Goal: Task Accomplishment & Management: Use online tool/utility

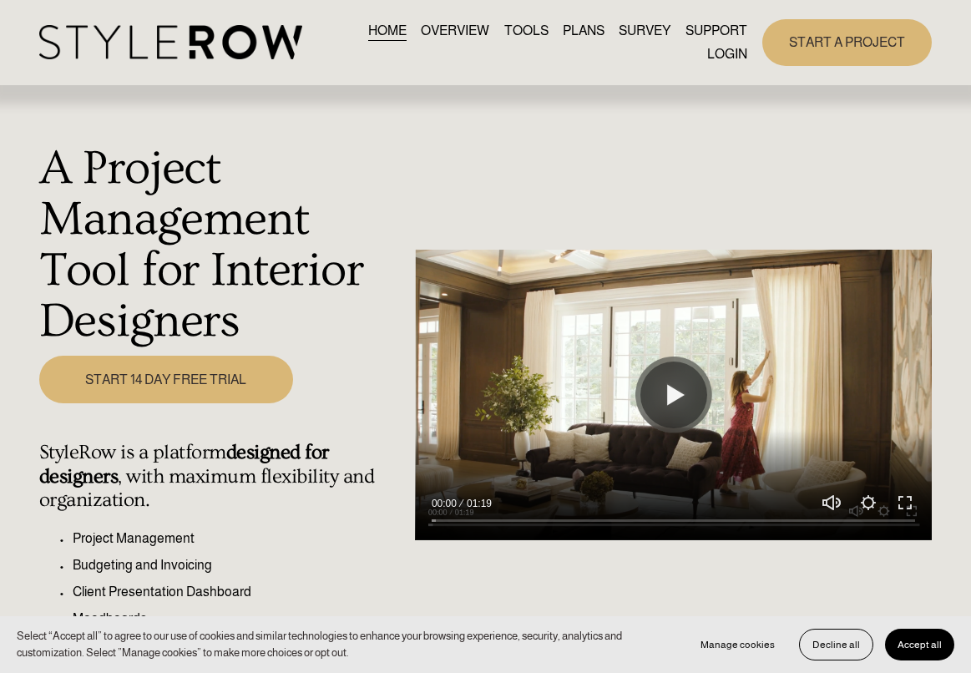
click at [0, 0] on span "QUESTIONS" at bounding box center [0, 0] width 0 height 0
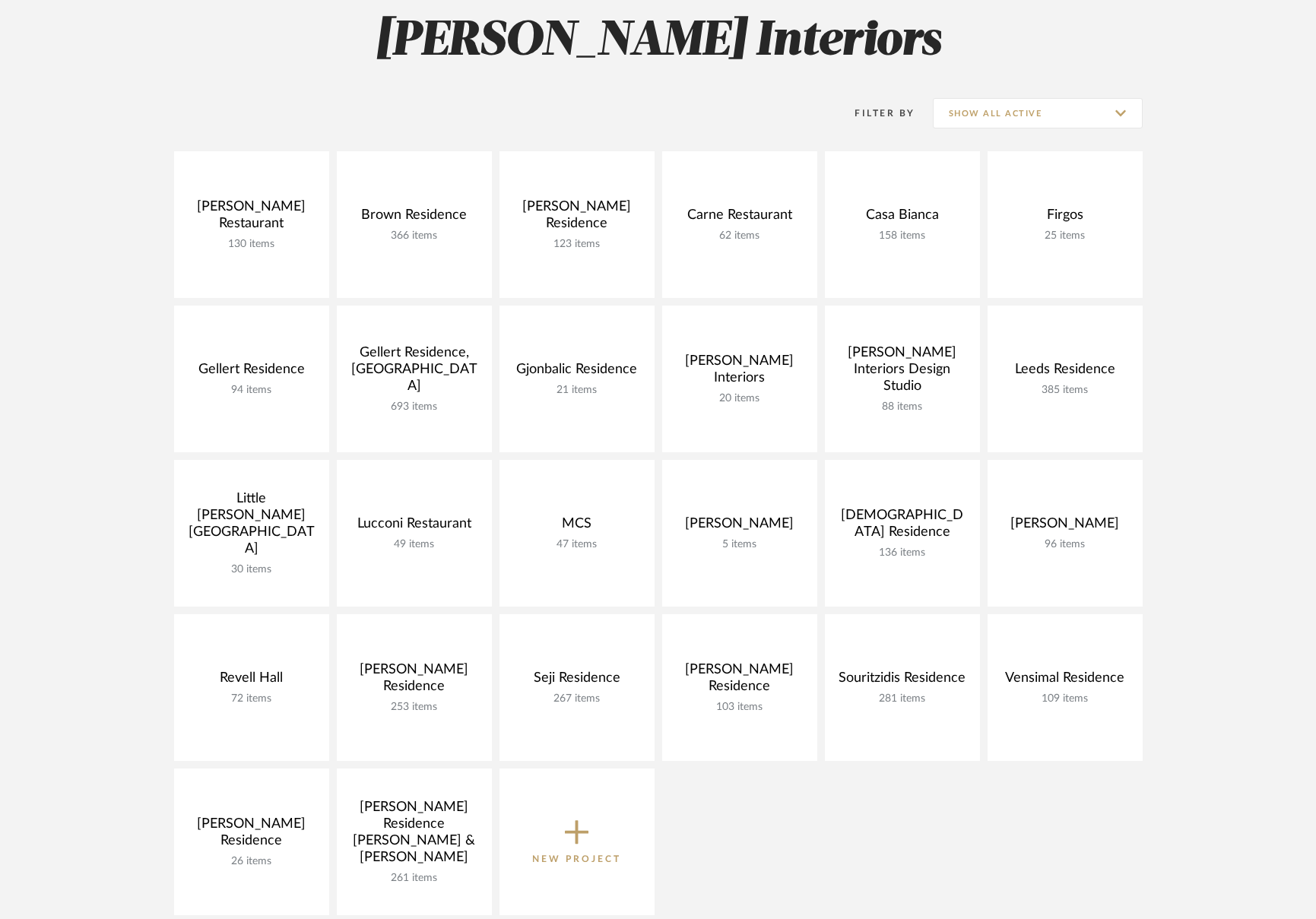
scroll to position [215, 0]
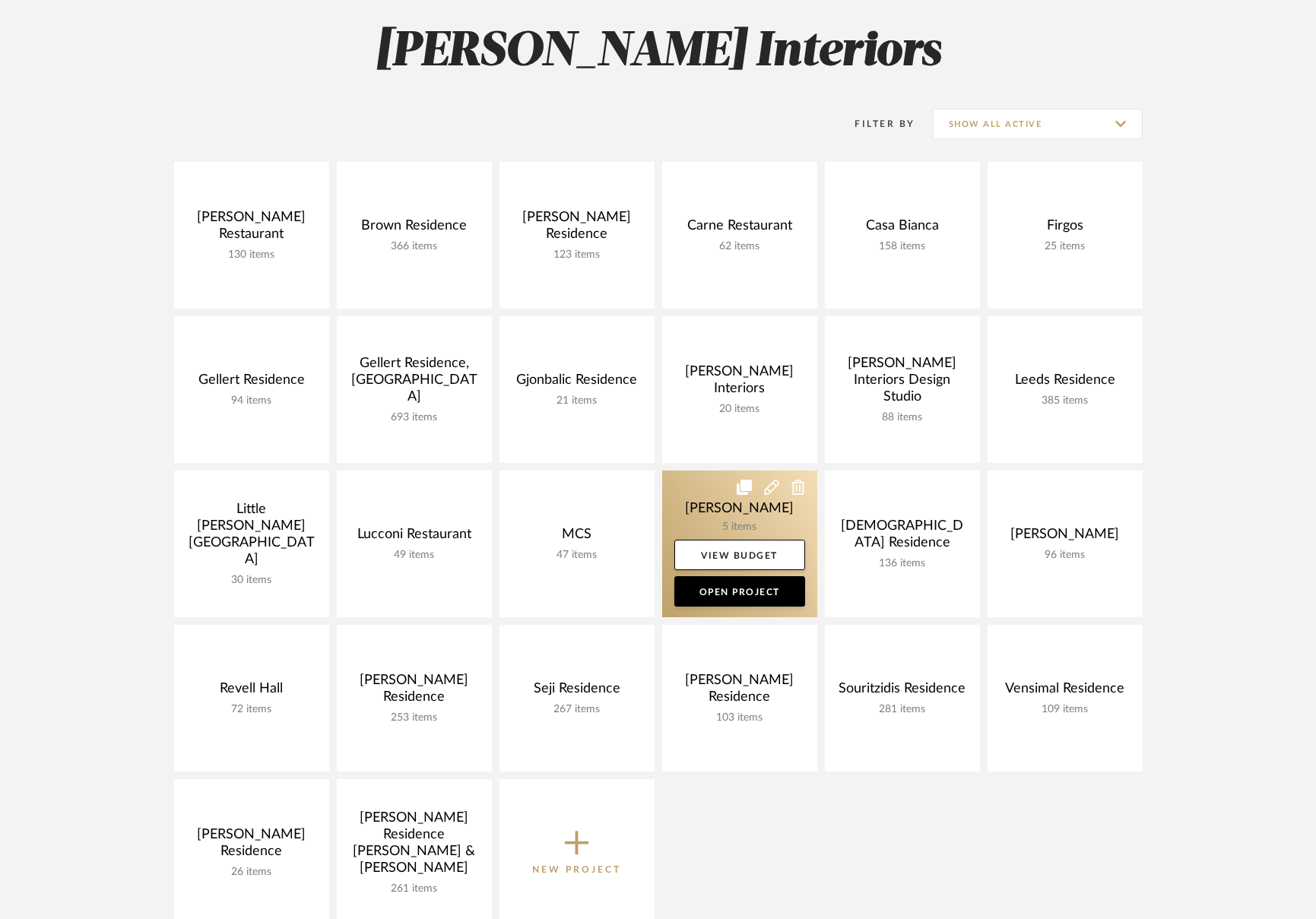
click at [702, 498] on link at bounding box center [740, 544] width 155 height 147
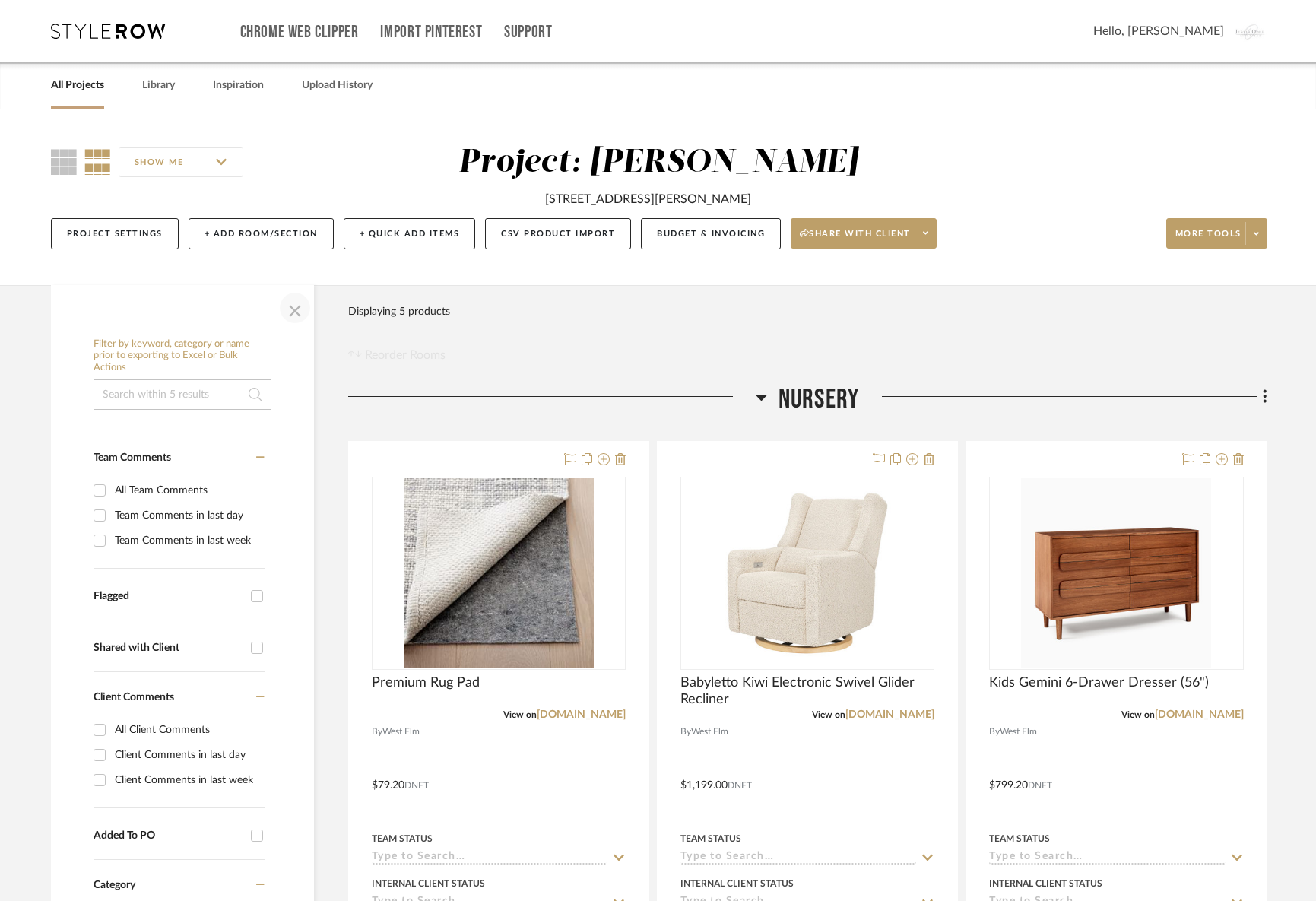
click at [295, 307] on span "button" at bounding box center [295, 308] width 36 height 36
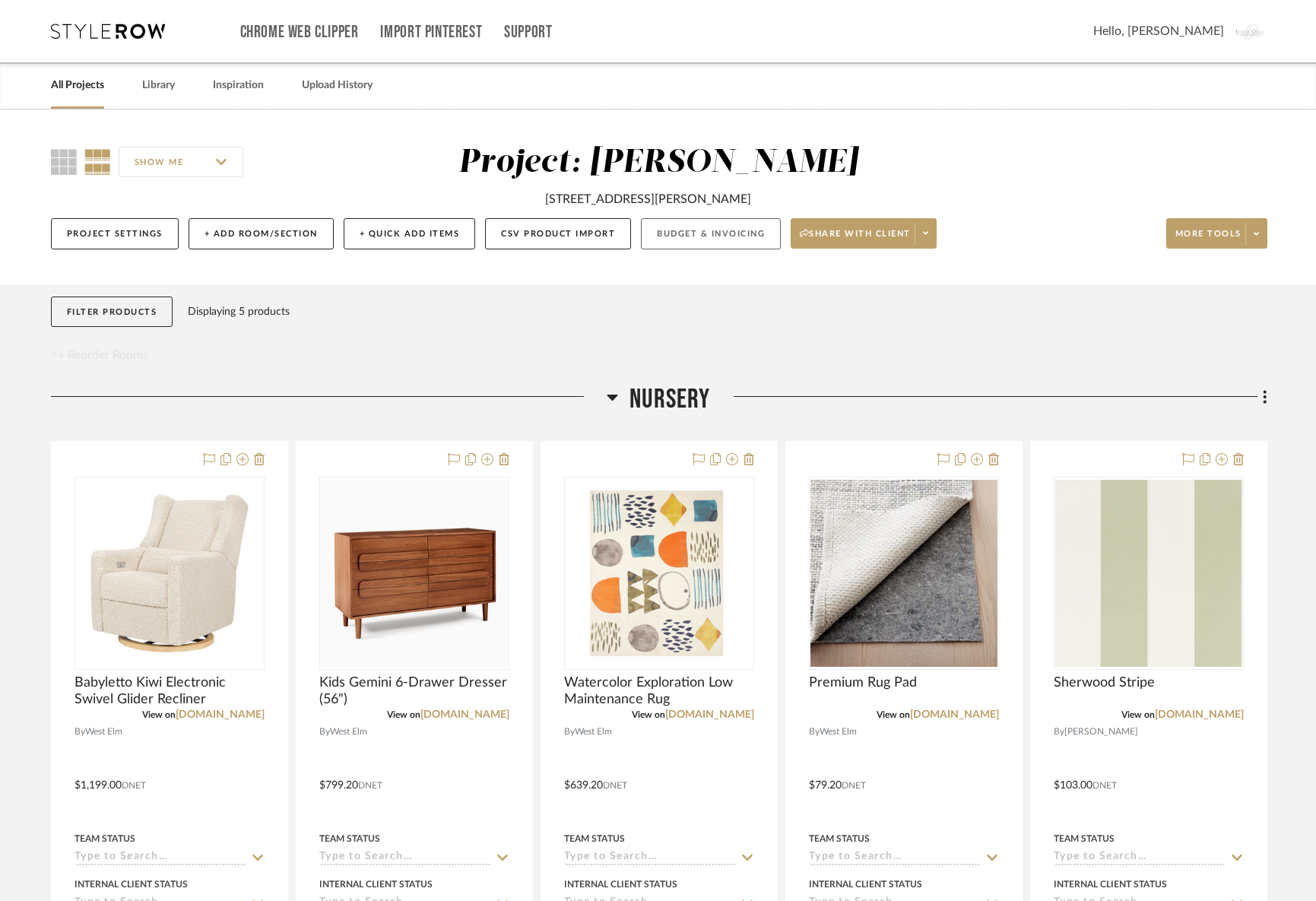
click at [674, 243] on button "Budget & Invoicing" at bounding box center [710, 234] width 140 height 31
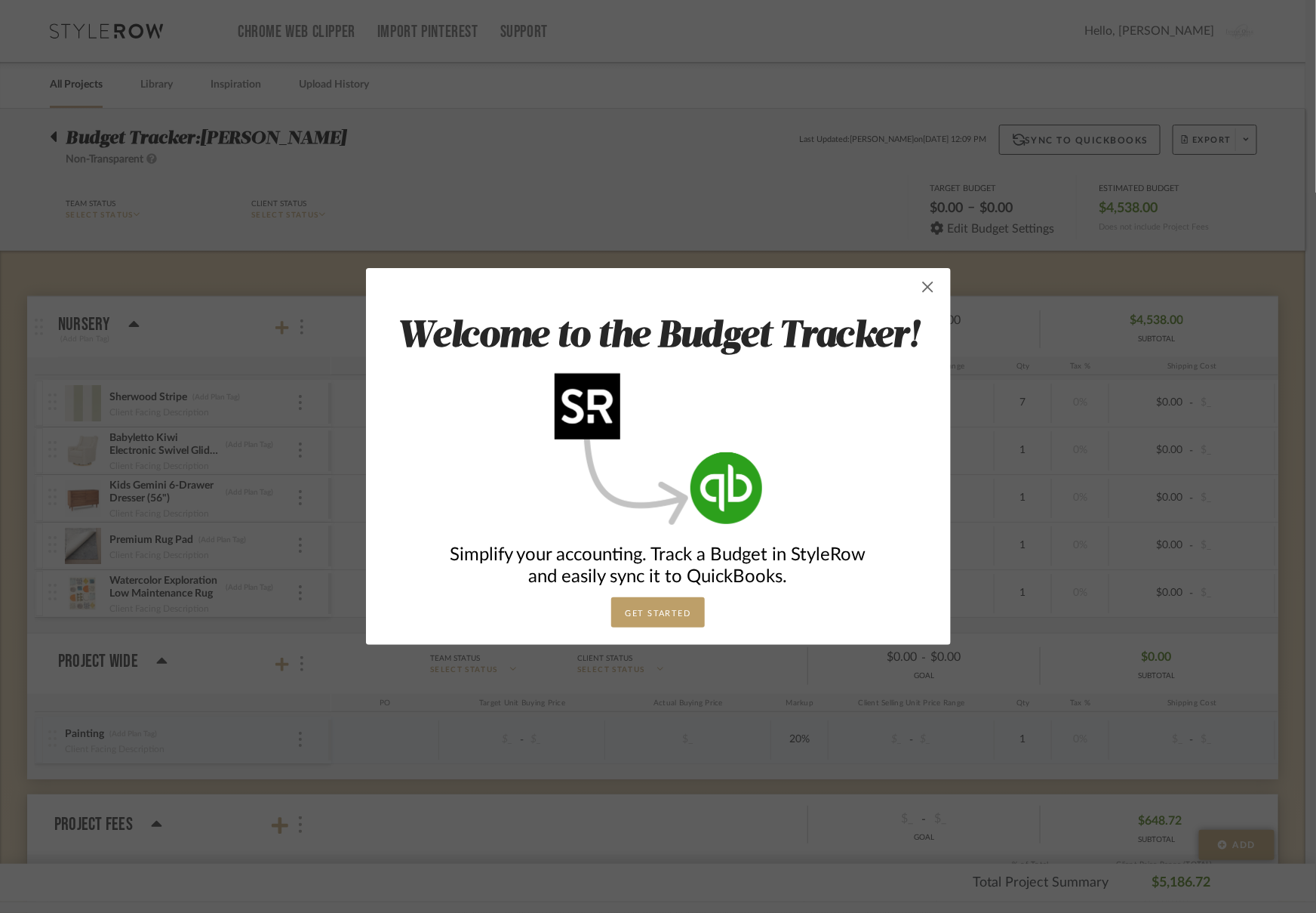
click at [923, 290] on span "button" at bounding box center [928, 286] width 30 height 30
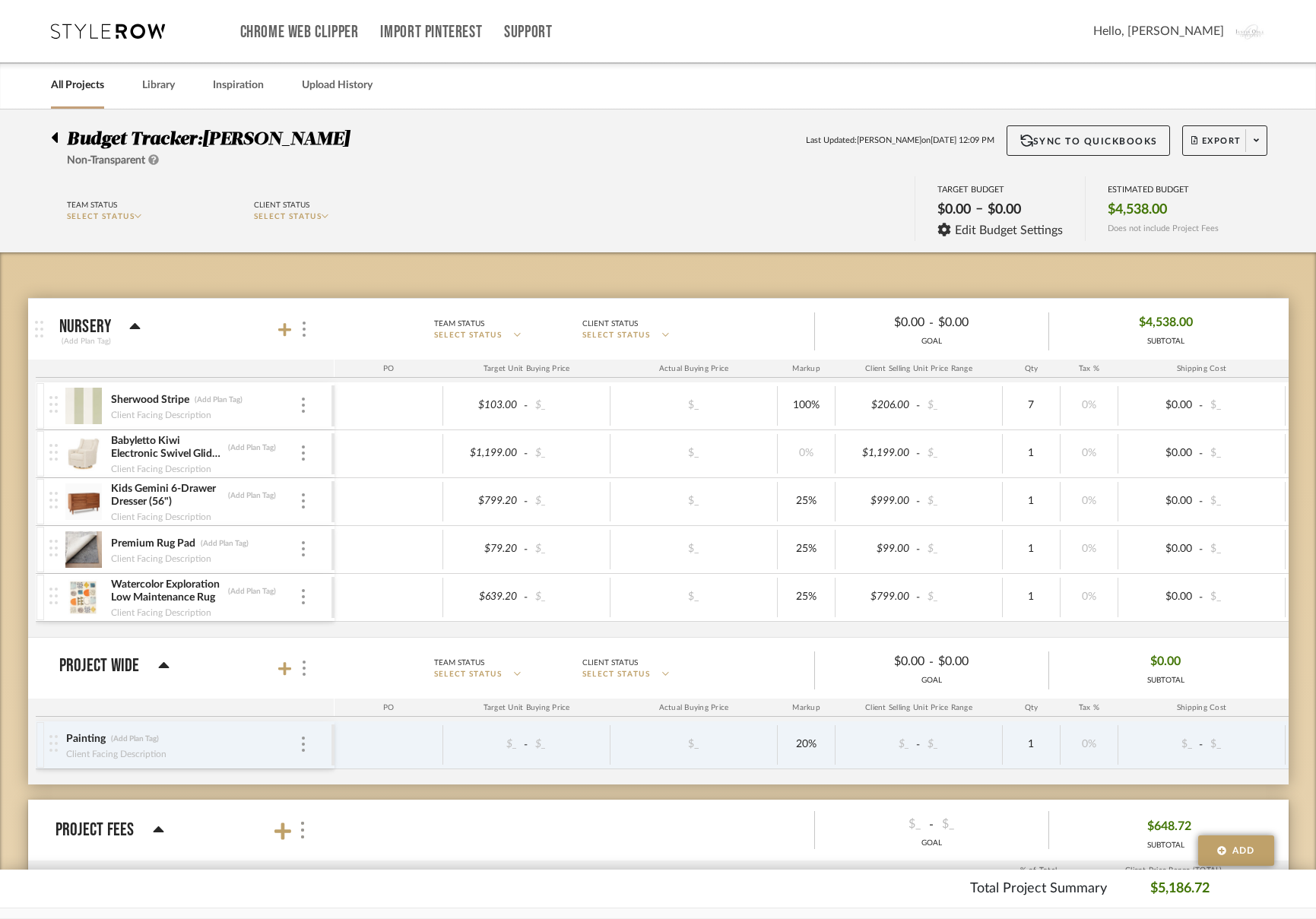
click at [85, 453] on img at bounding box center [84, 454] width 37 height 36
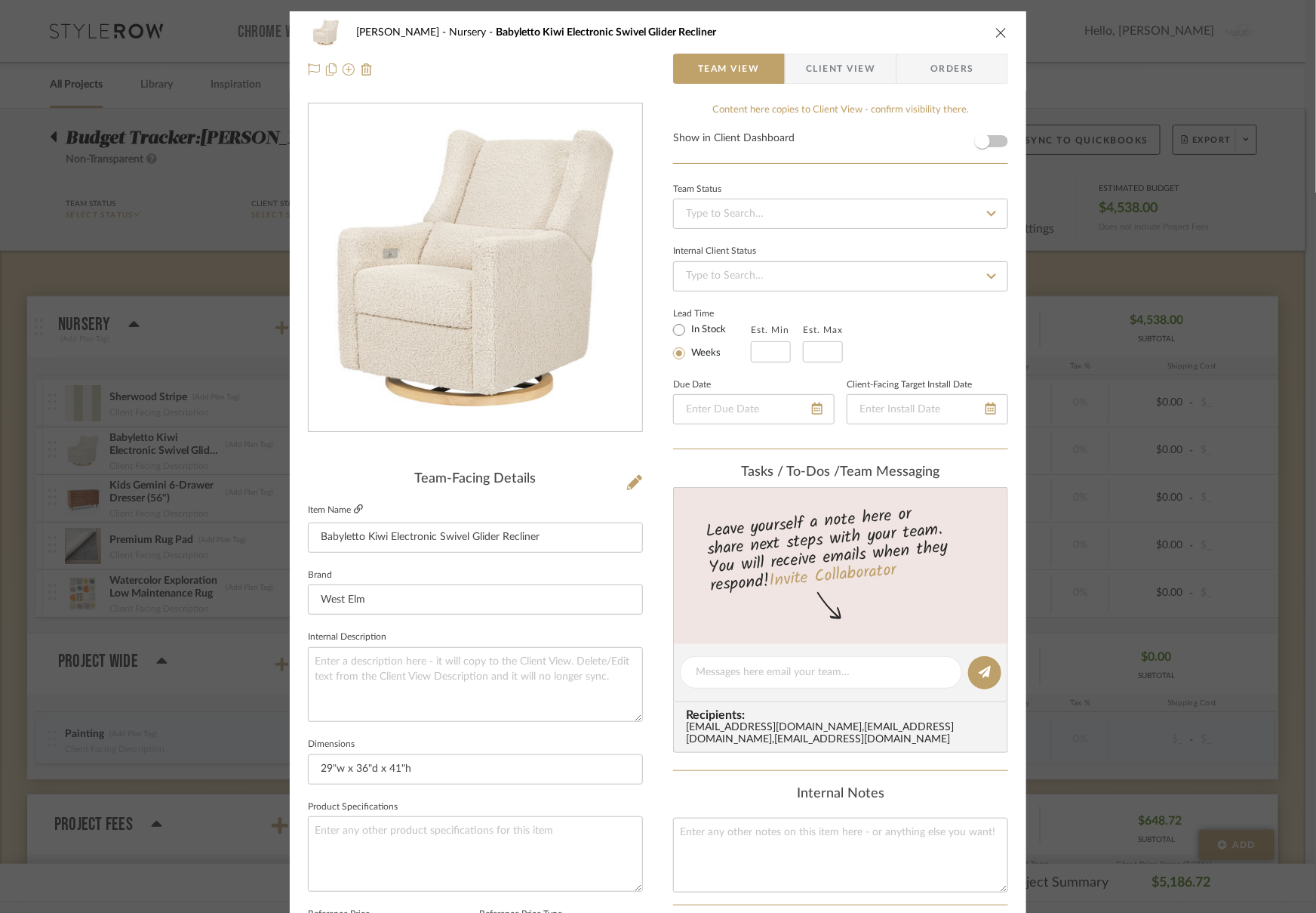
click at [357, 505] on icon at bounding box center [358, 509] width 9 height 9
click at [997, 30] on icon "close" at bounding box center [1001, 32] width 12 height 12
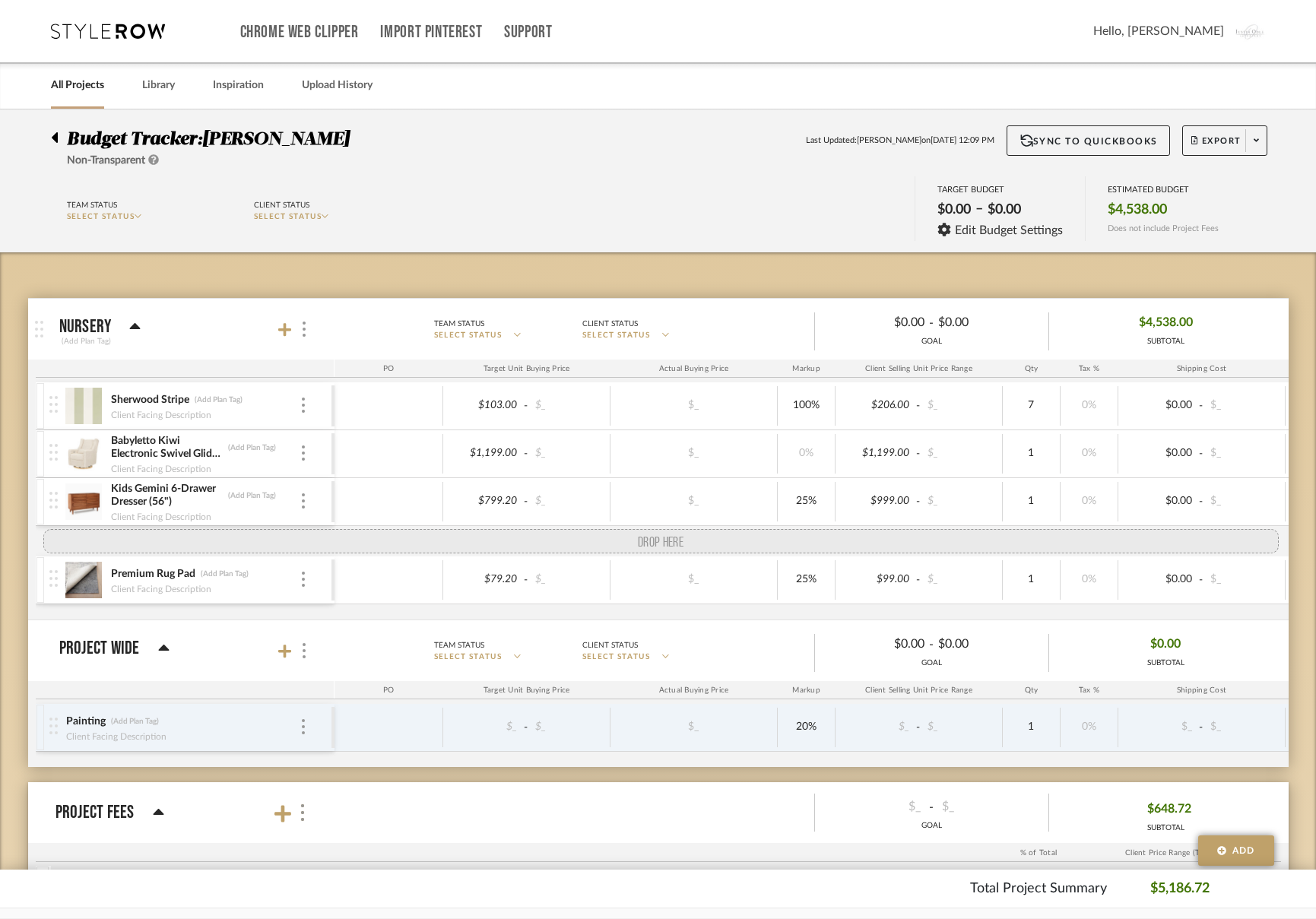
drag, startPoint x: 56, startPoint y: 593, endPoint x: 56, endPoint y: 552, distance: 41.0
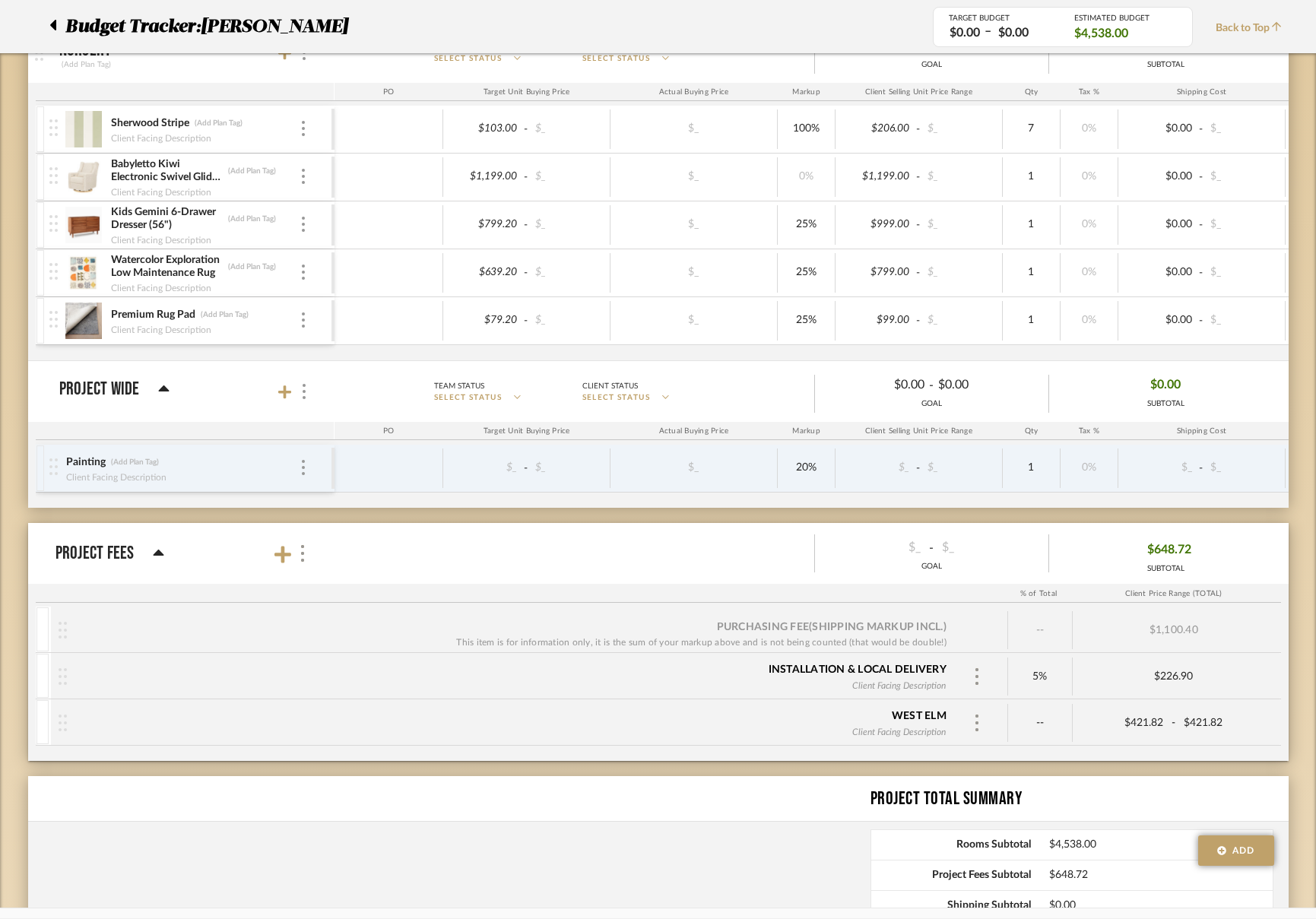
scroll to position [254, 0]
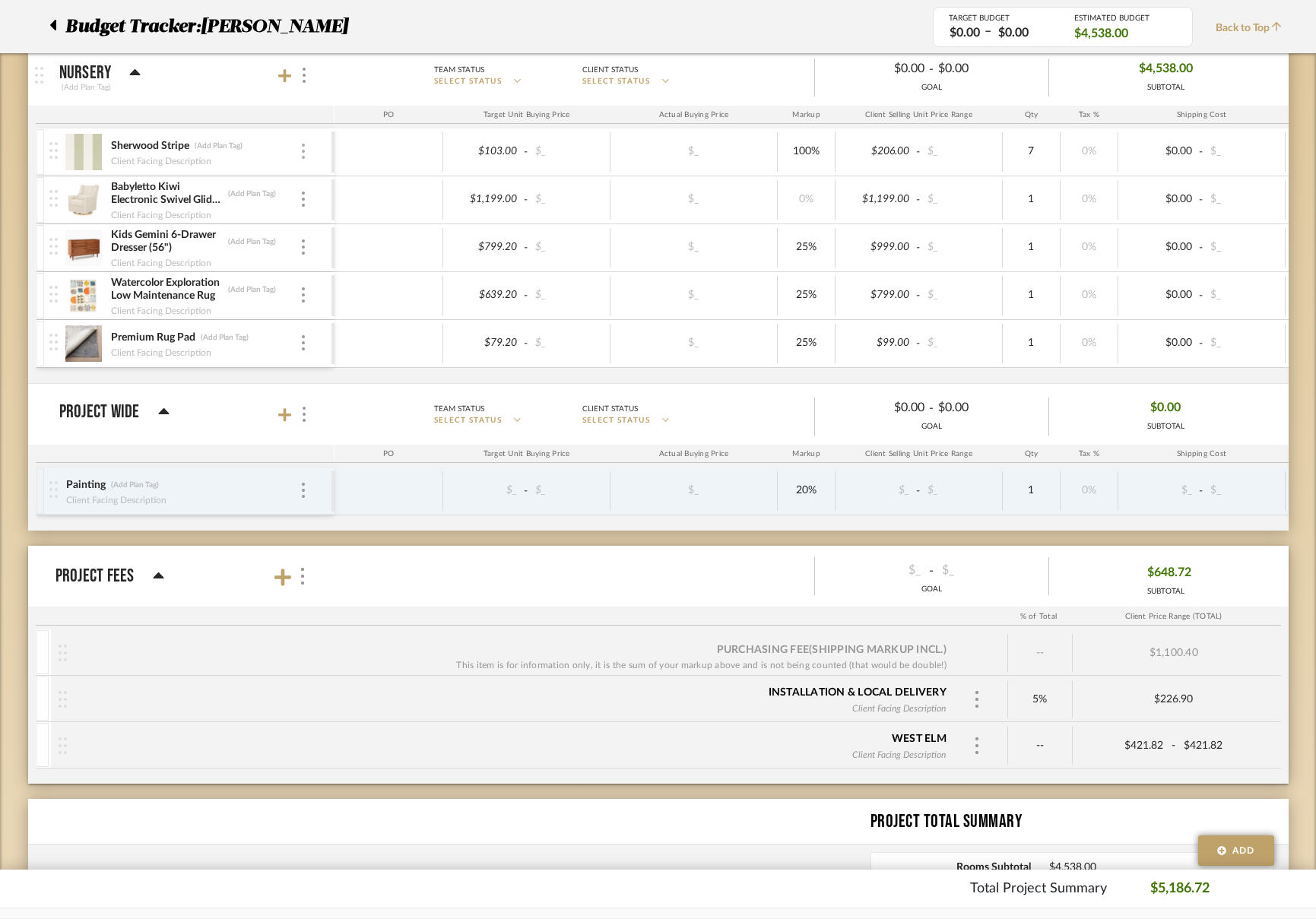
click at [305, 152] on div at bounding box center [303, 152] width 7 height 16
click at [347, 262] on span "Remove Item" at bounding box center [376, 264] width 94 height 13
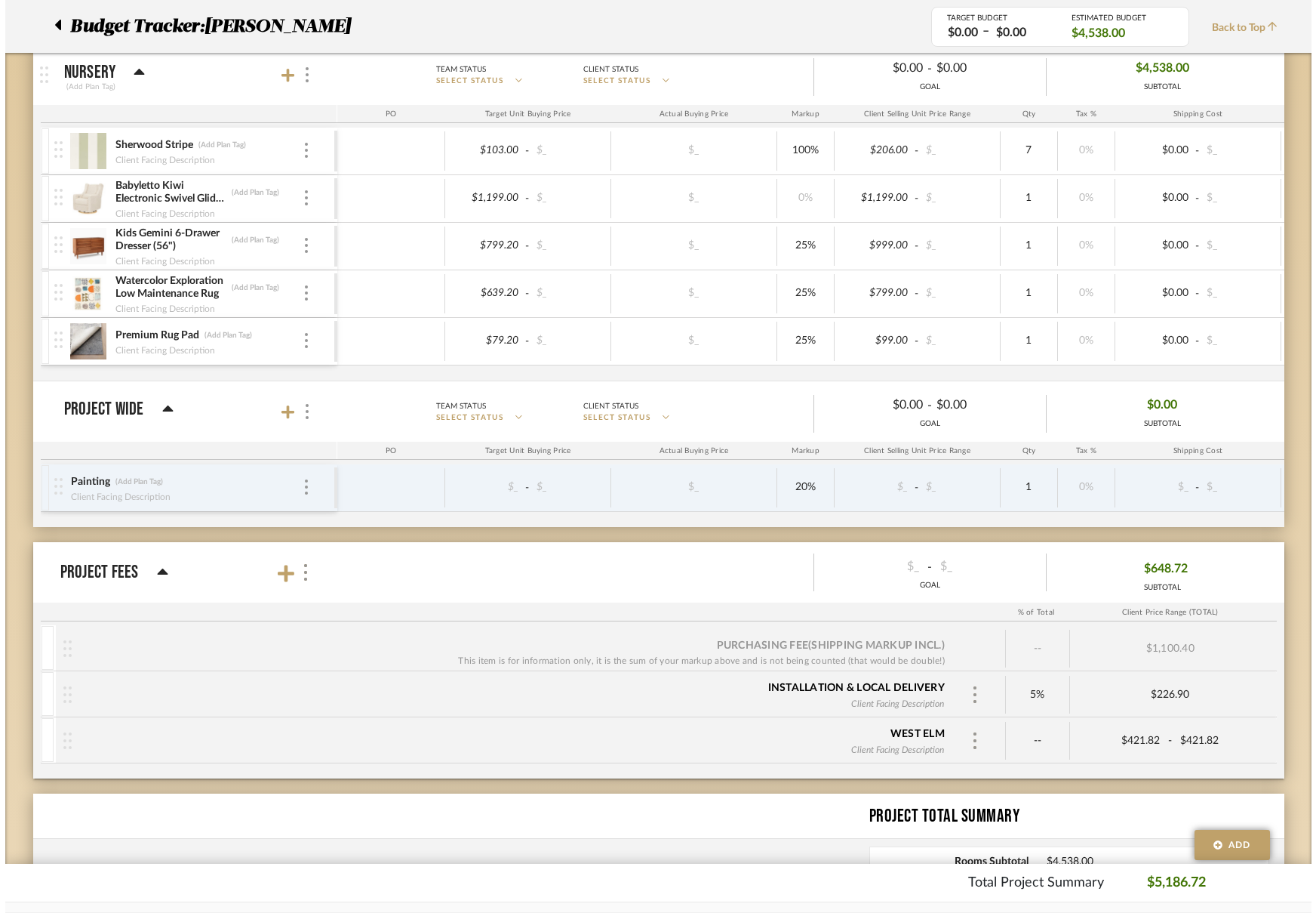
scroll to position [0, 0]
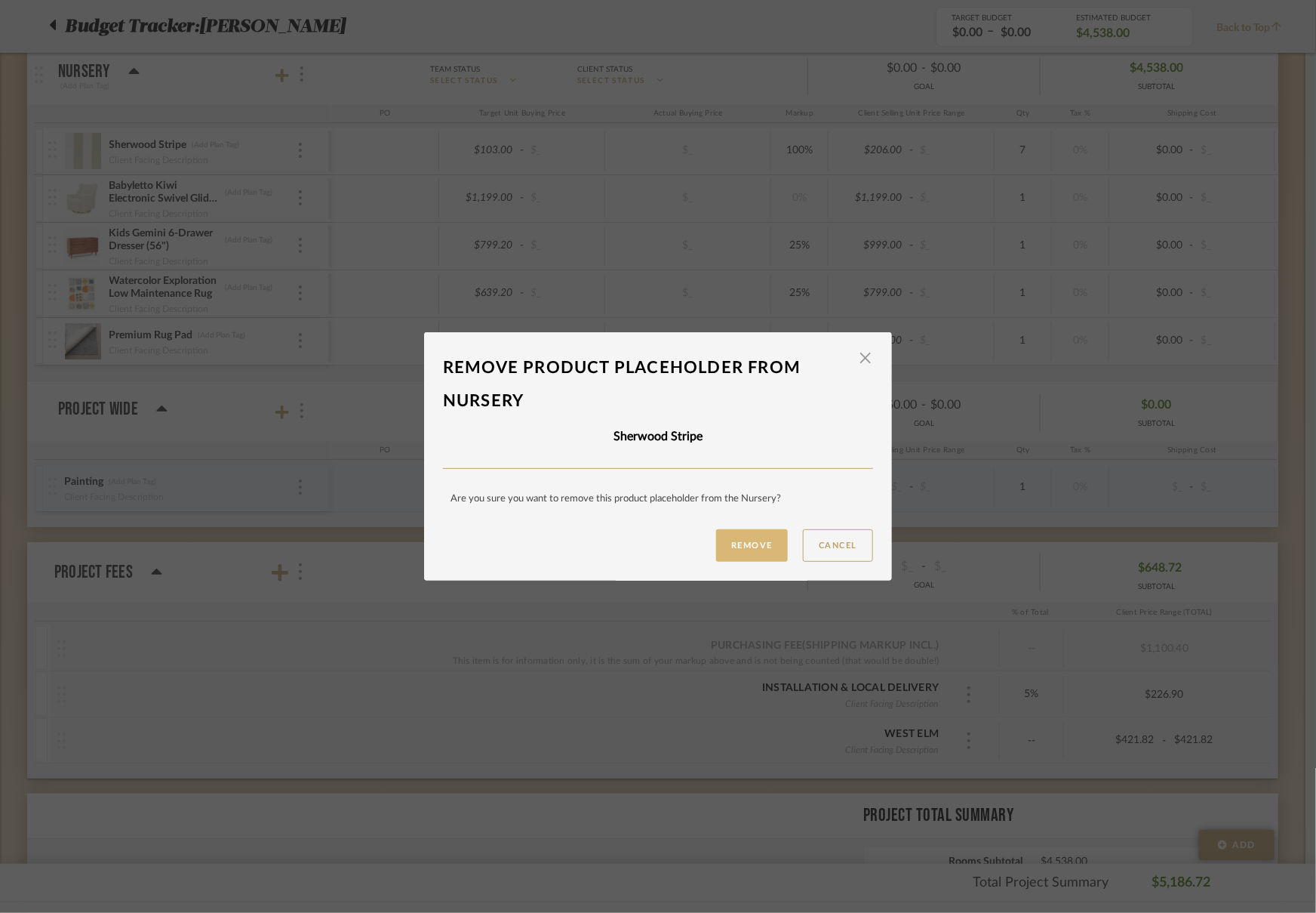
click at [731, 535] on button "Remove" at bounding box center [752, 546] width 71 height 33
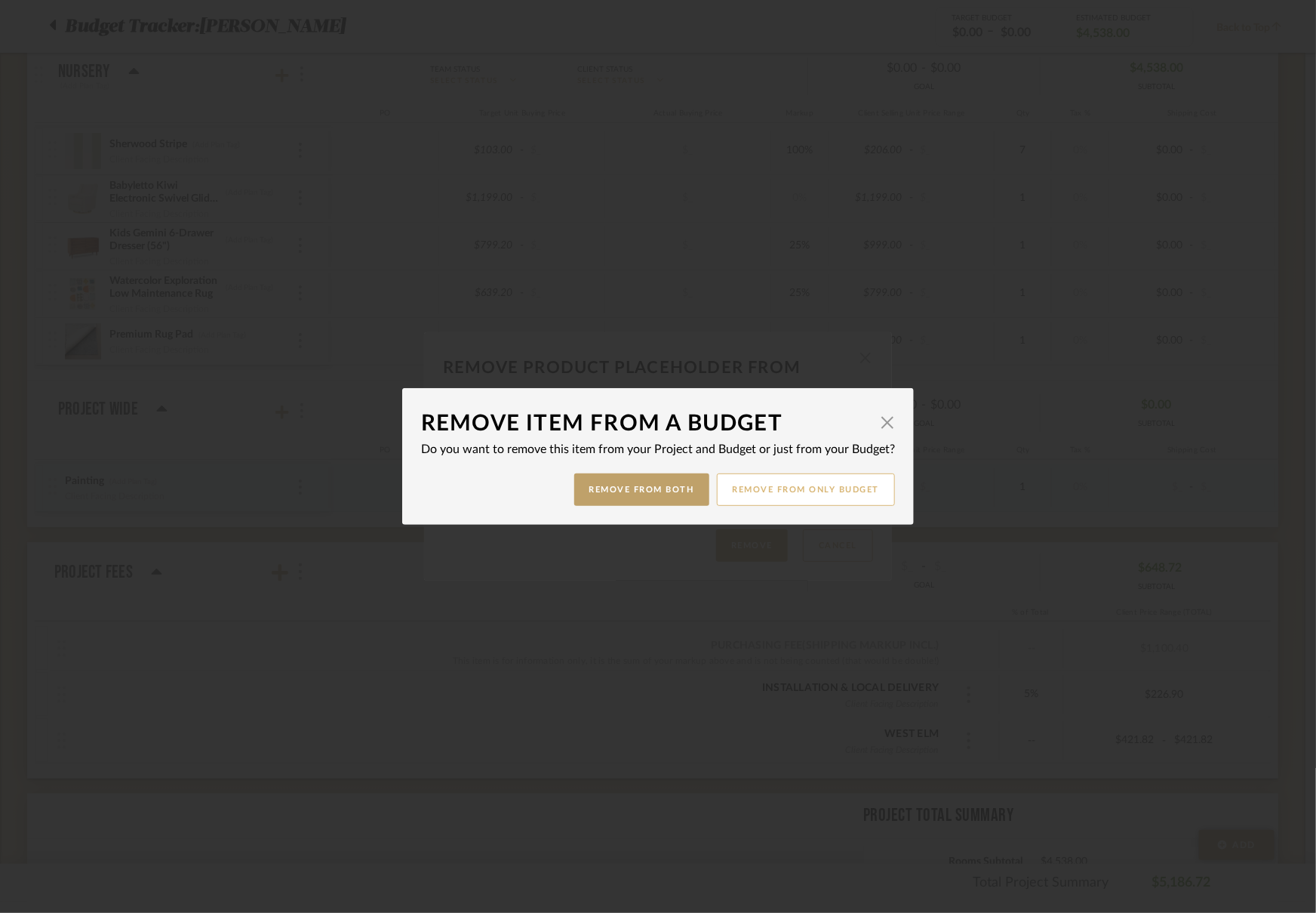
click at [762, 497] on button "Remove from only Budget" at bounding box center [807, 490] width 179 height 33
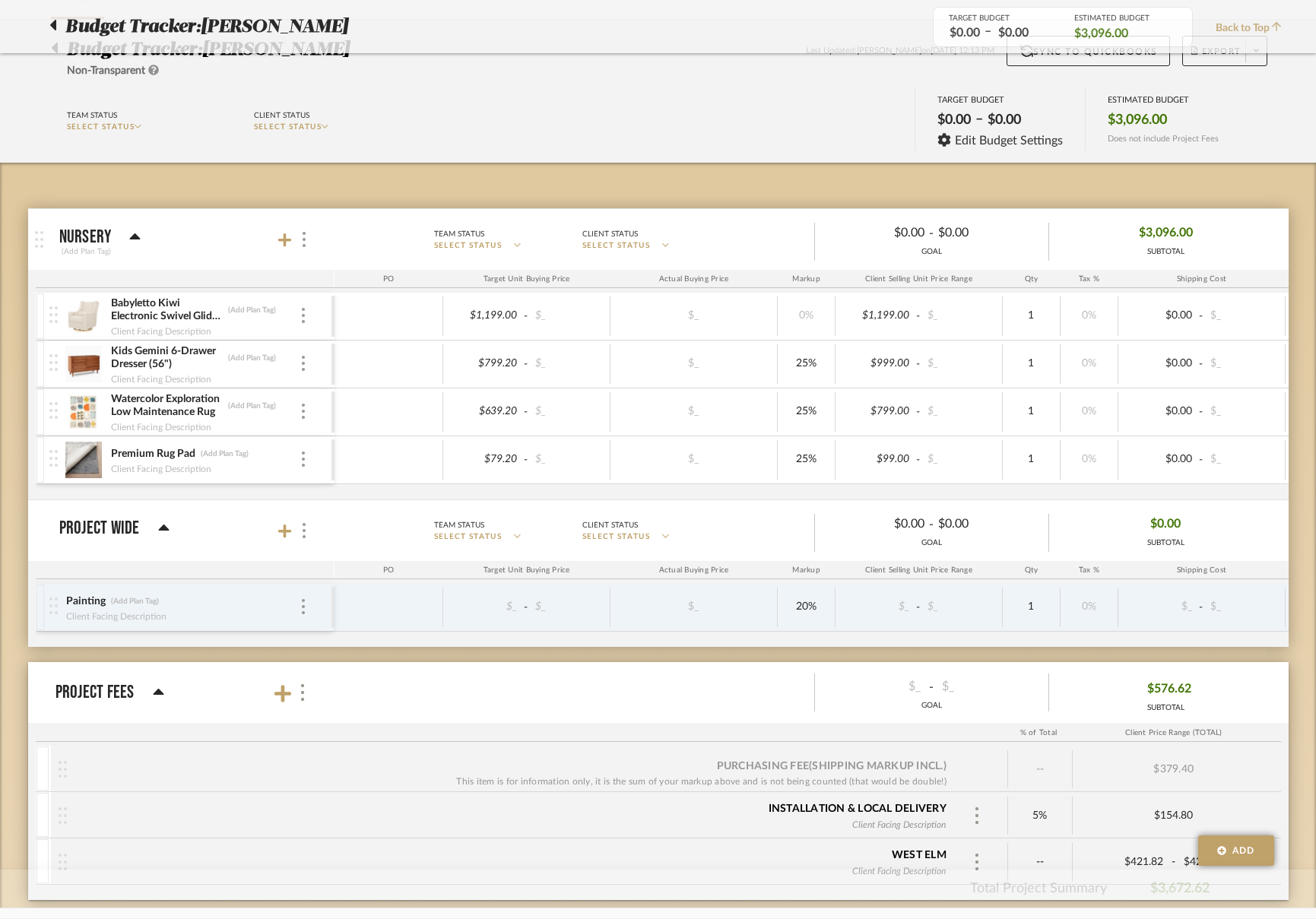
scroll to position [76, 0]
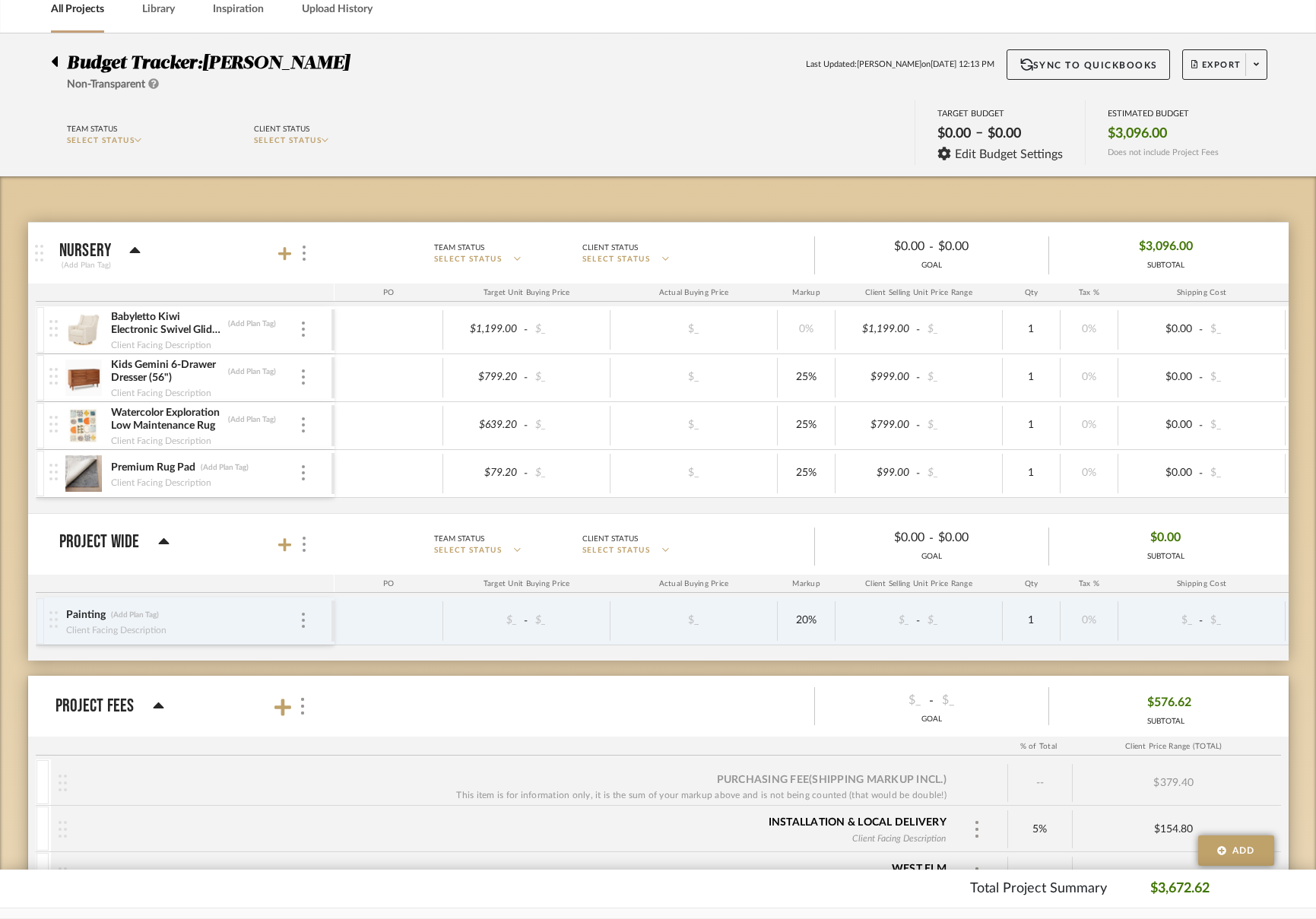
click at [78, 326] on img at bounding box center [84, 330] width 37 height 36
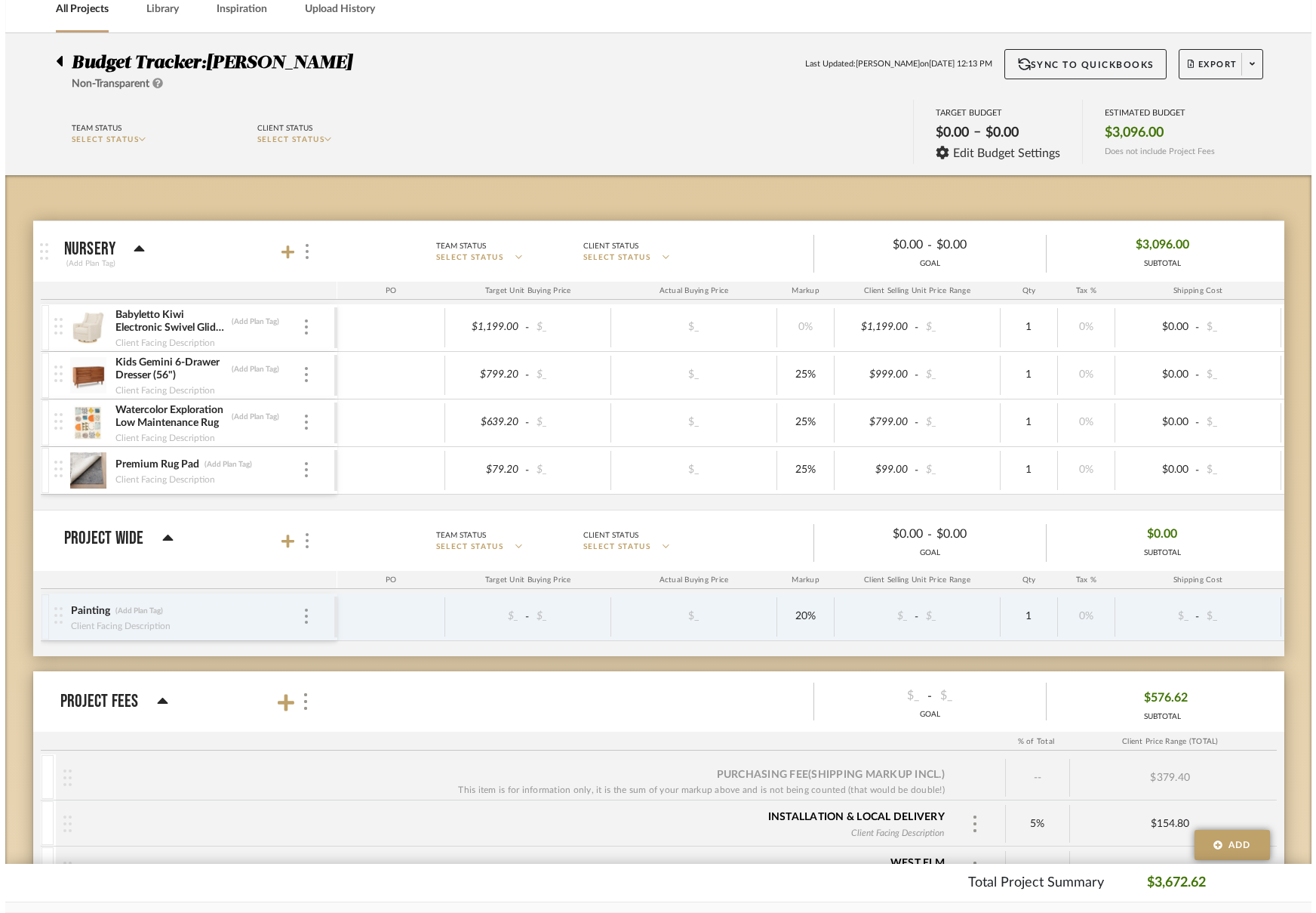
scroll to position [0, 0]
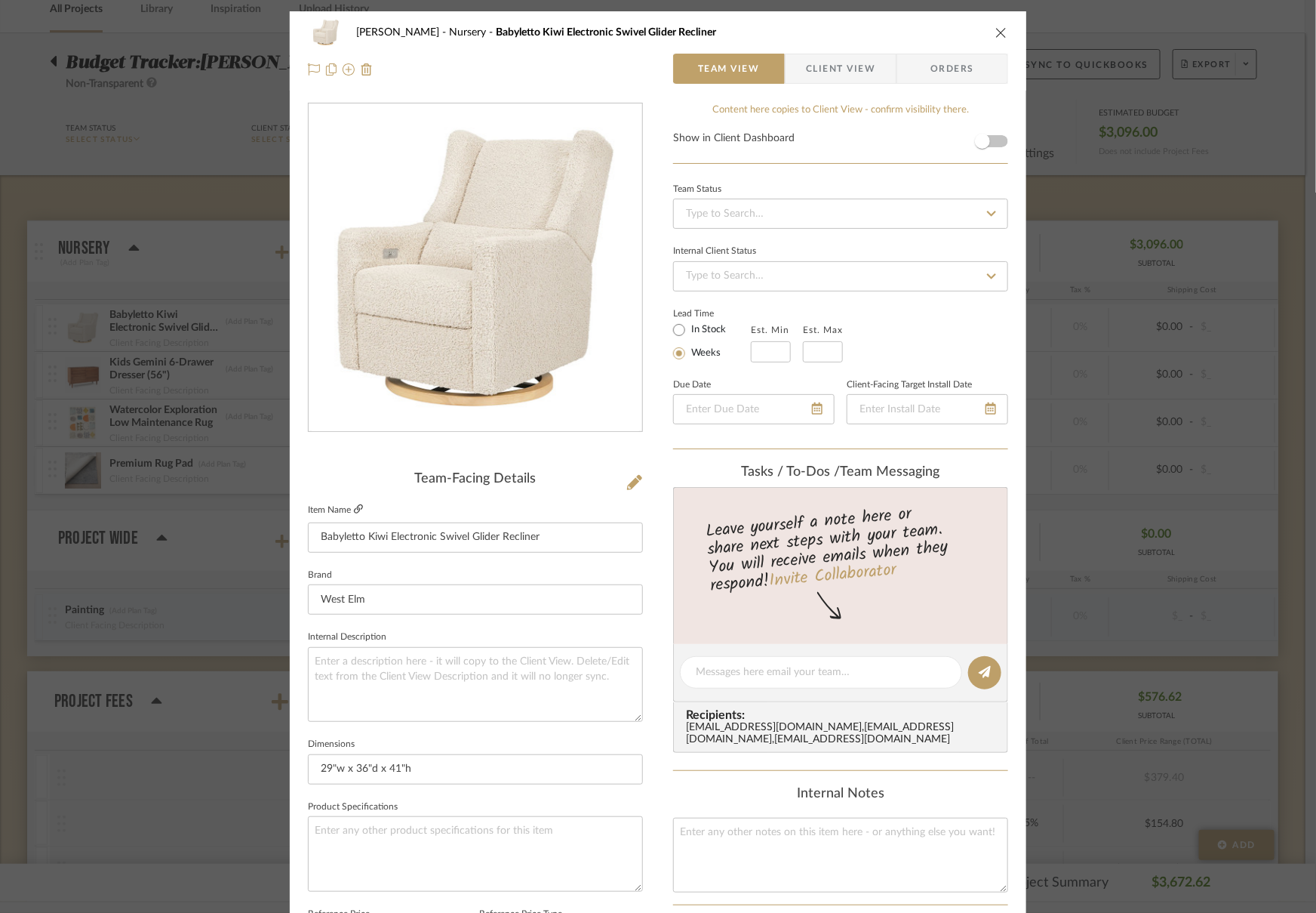
click at [355, 509] on icon at bounding box center [358, 509] width 9 height 9
click at [996, 26] on icon "close" at bounding box center [1001, 32] width 12 height 12
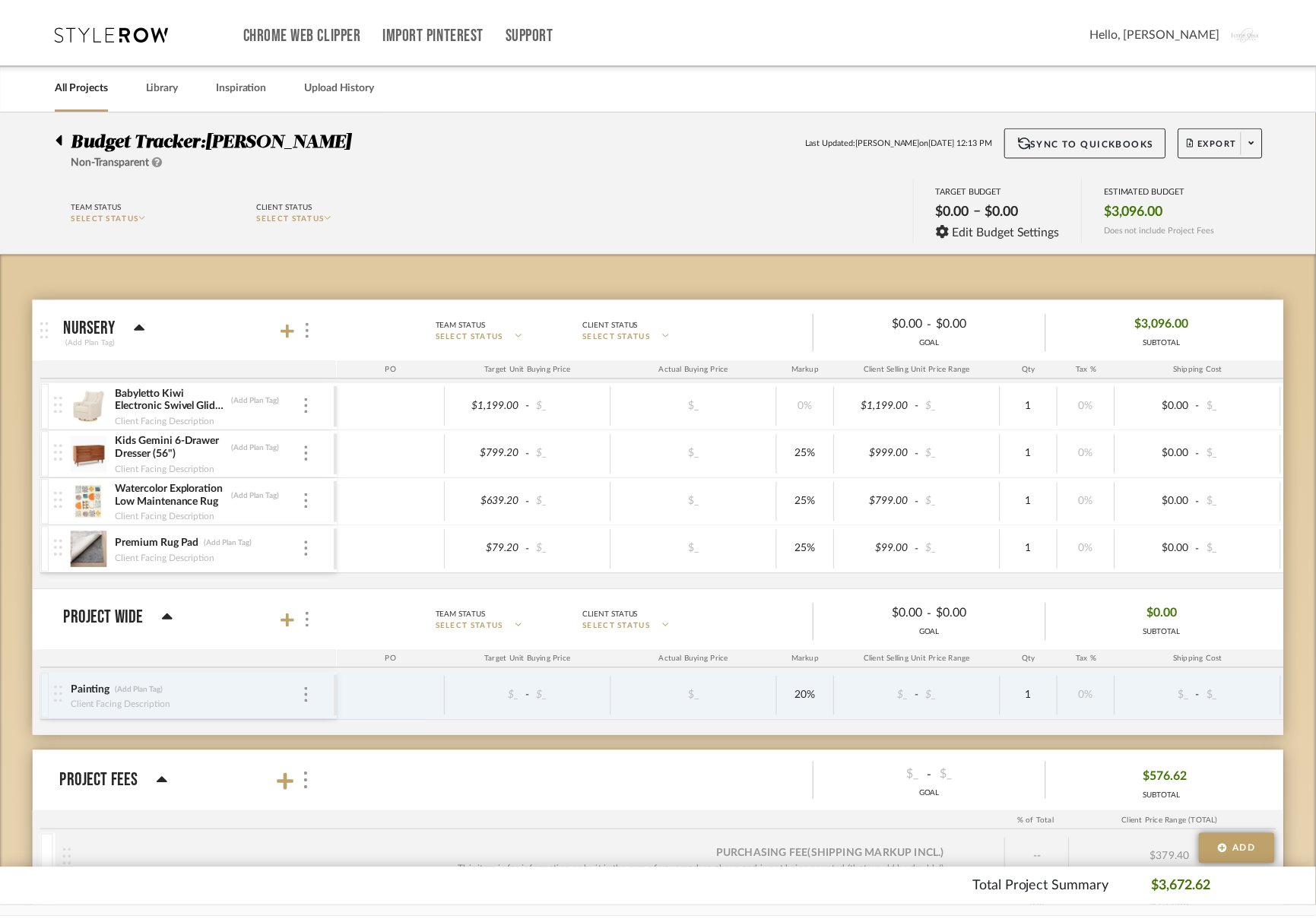
scroll to position [76, 0]
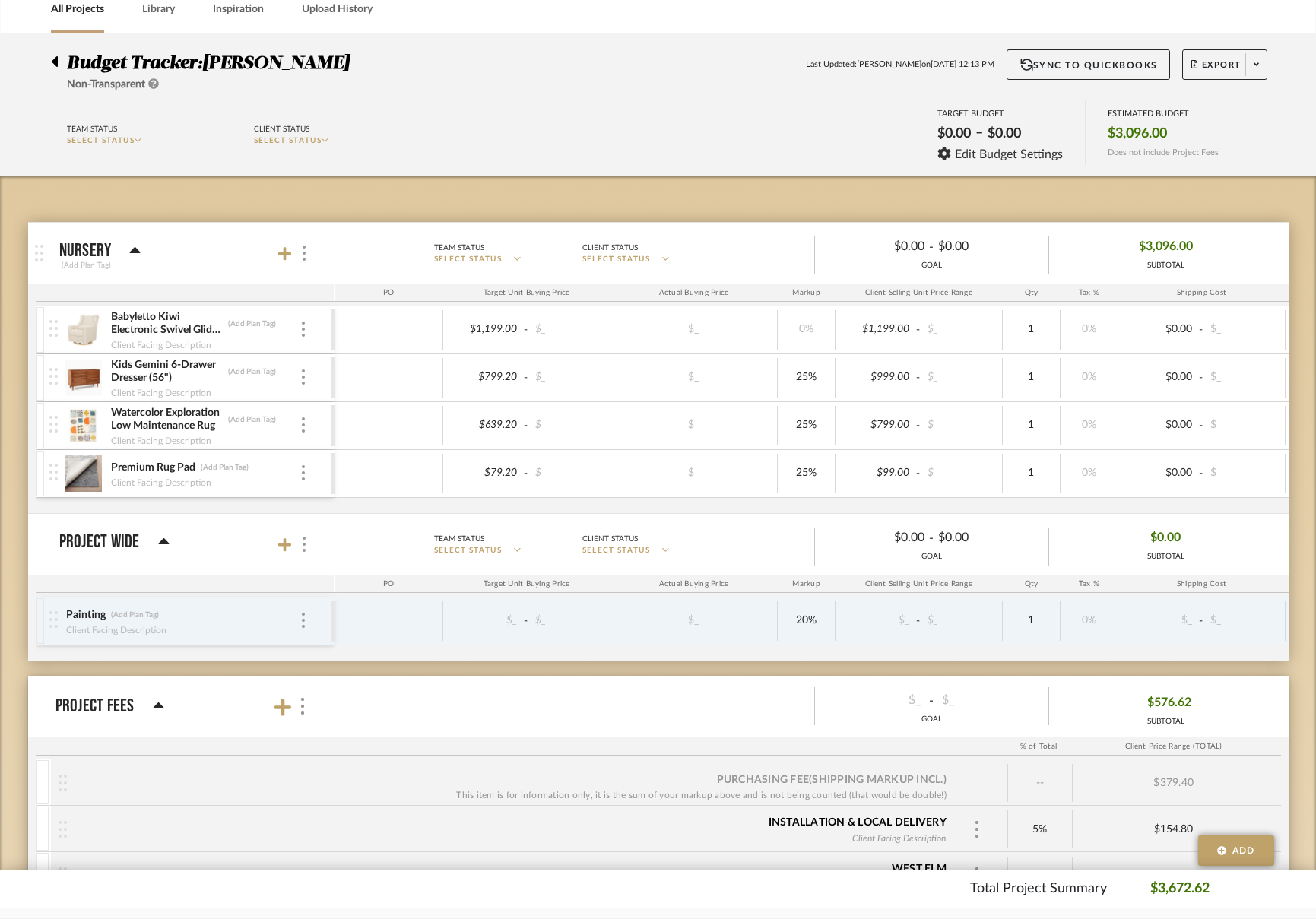
click at [19, 348] on div "Budget Tracker: Michael Trivette Non-Transparent Last Updated: Justin Odle on O…" at bounding box center [658, 608] width 1316 height 1149
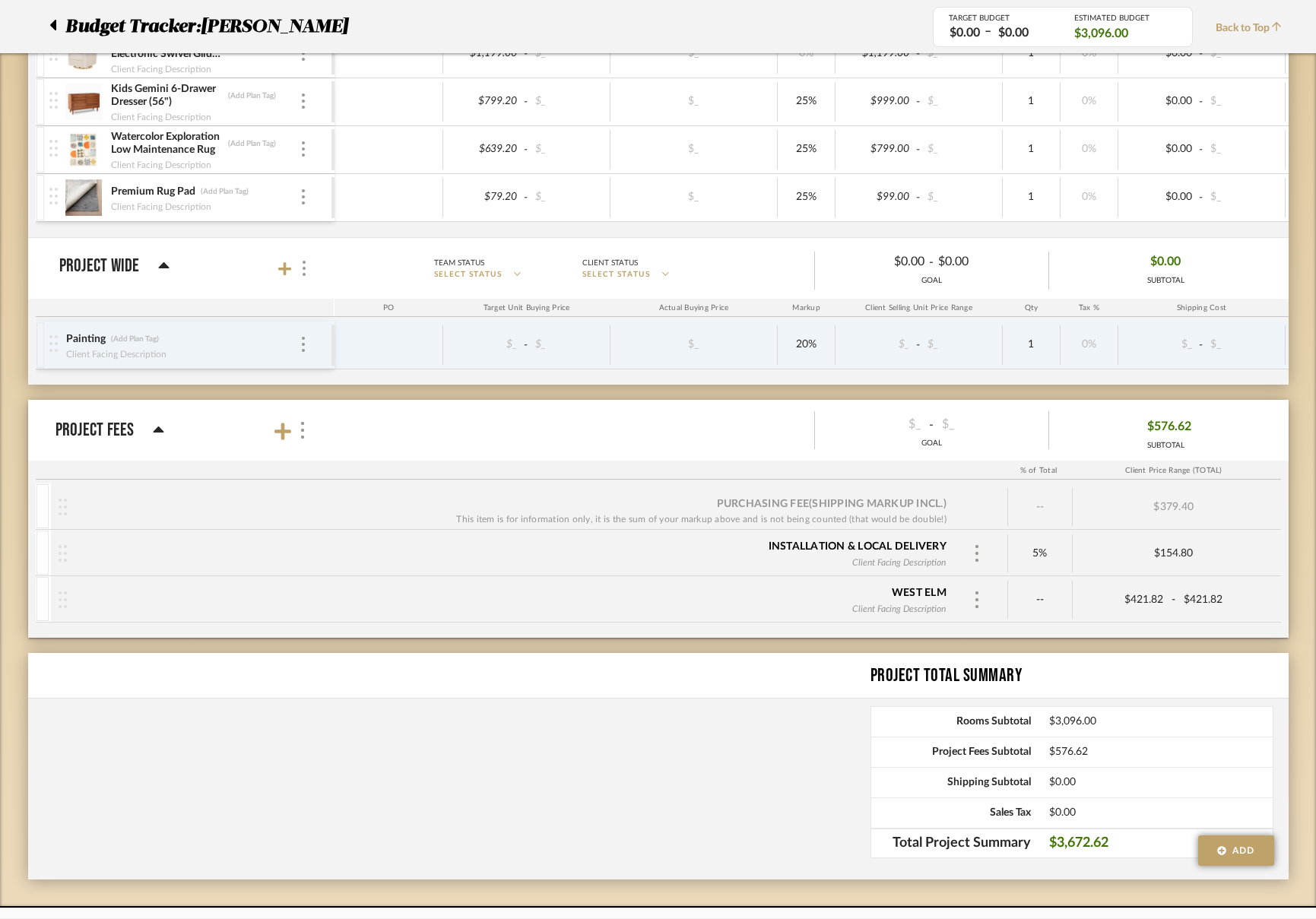
scroll to position [406, 0]
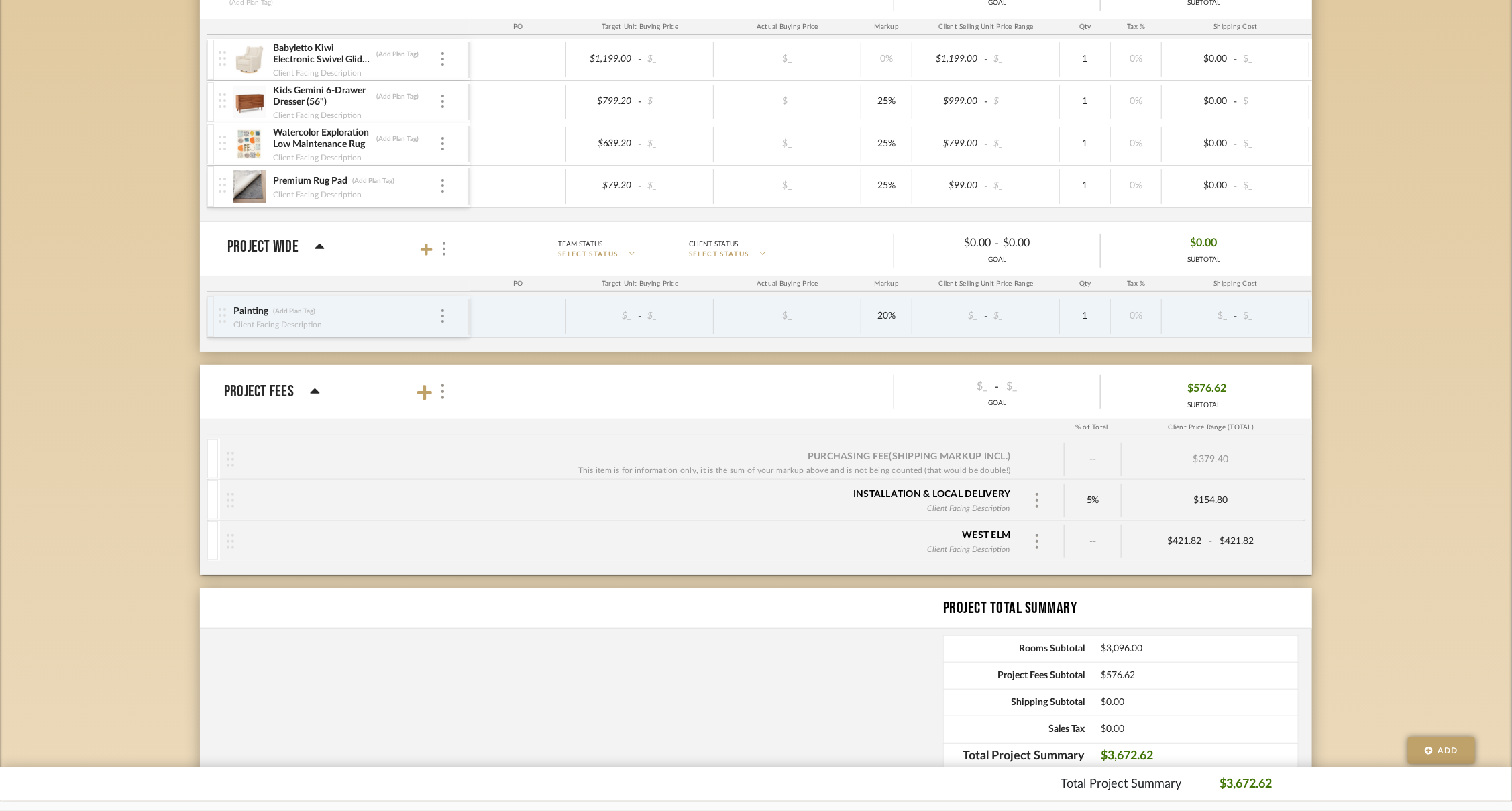
scroll to position [302, 0]
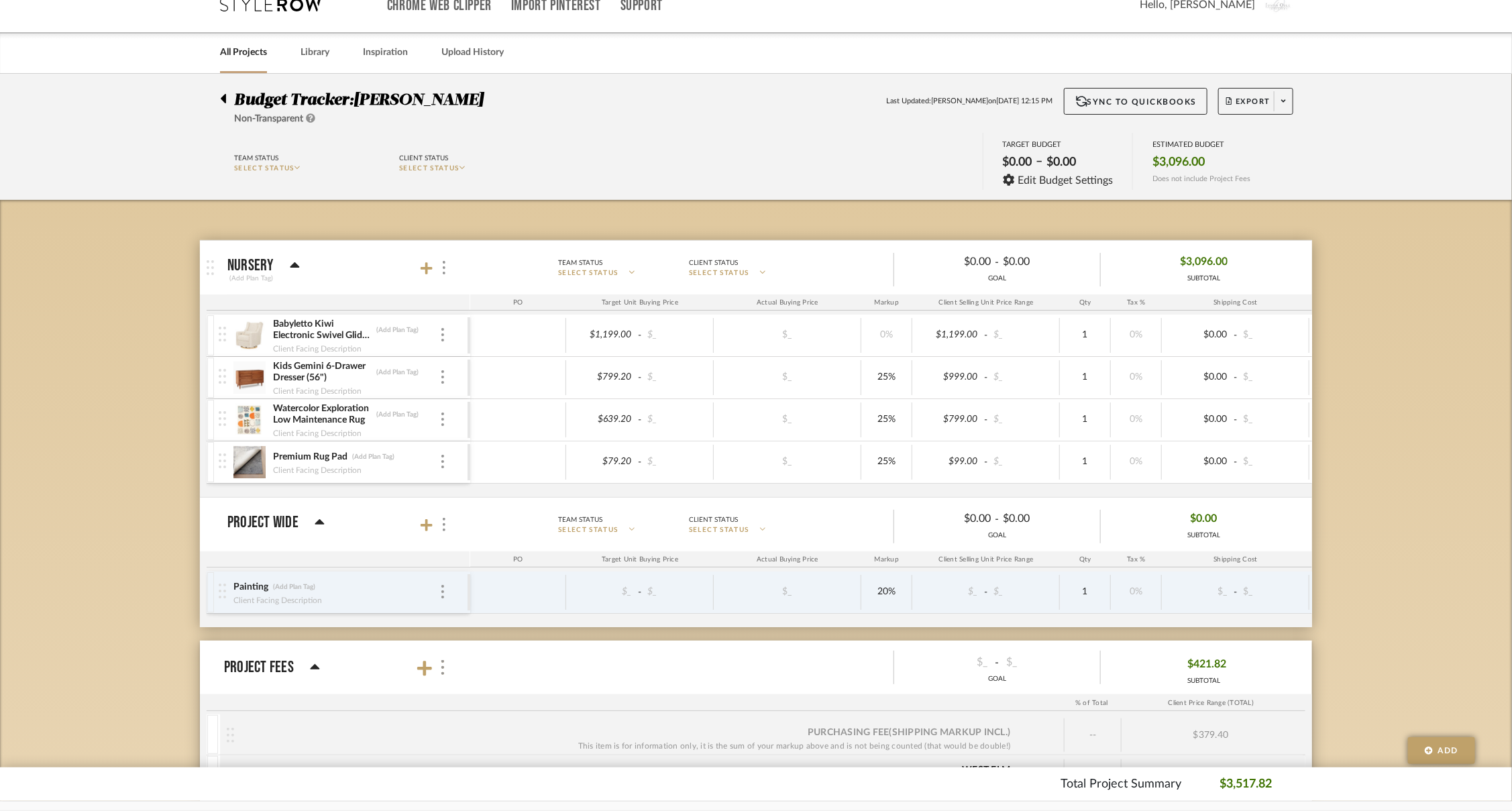
scroll to position [10, 0]
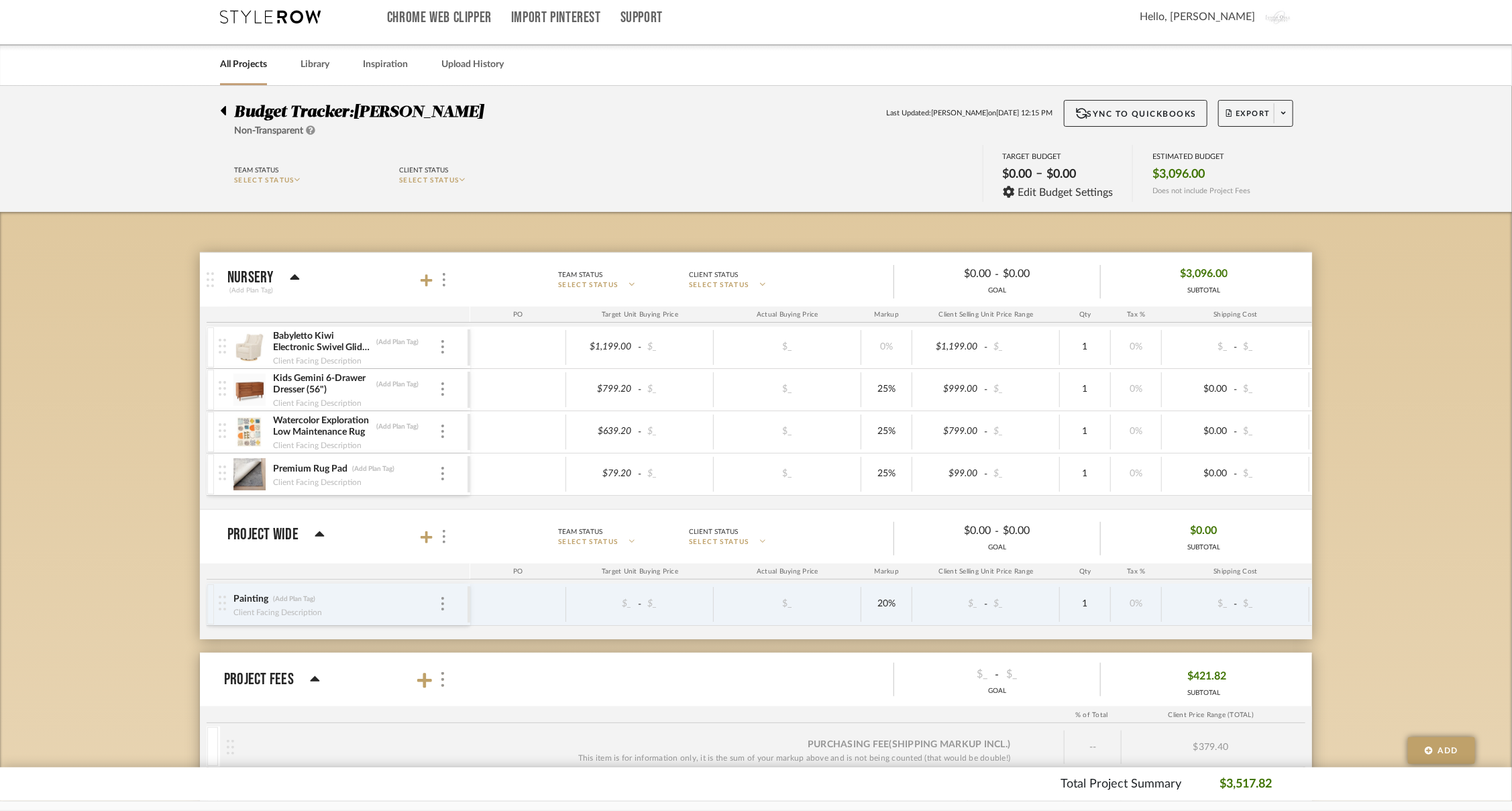
click at [1391, 365] on div "Budget Tracker: Michael Trivette Non-Transparent Last Updated: Joshua Presas on…" at bounding box center [756, 572] width 1512 height 973
click at [1378, 460] on div "Budget Tracker: Michael Trivette Non-Transparent Last Updated: Justin Odle on O…" at bounding box center [756, 572] width 1512 height 973
click at [1406, 456] on div "Budget Tracker: Michael Trivette Non-Transparent Last Updated: Justin Odle on O…" at bounding box center [756, 572] width 1512 height 973
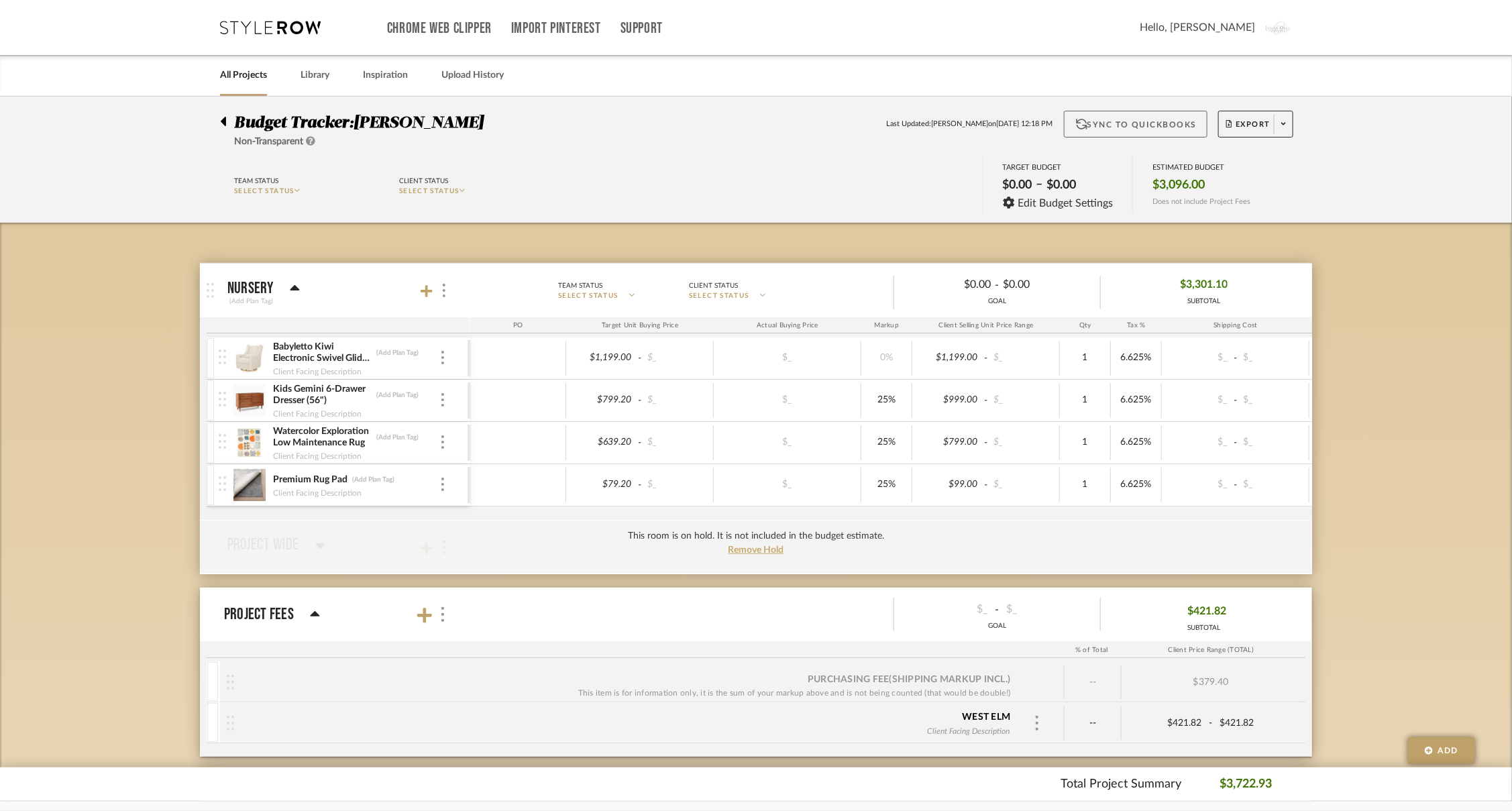
click at [1100, 121] on button "Sync to QuickBooks" at bounding box center [1136, 124] width 144 height 27
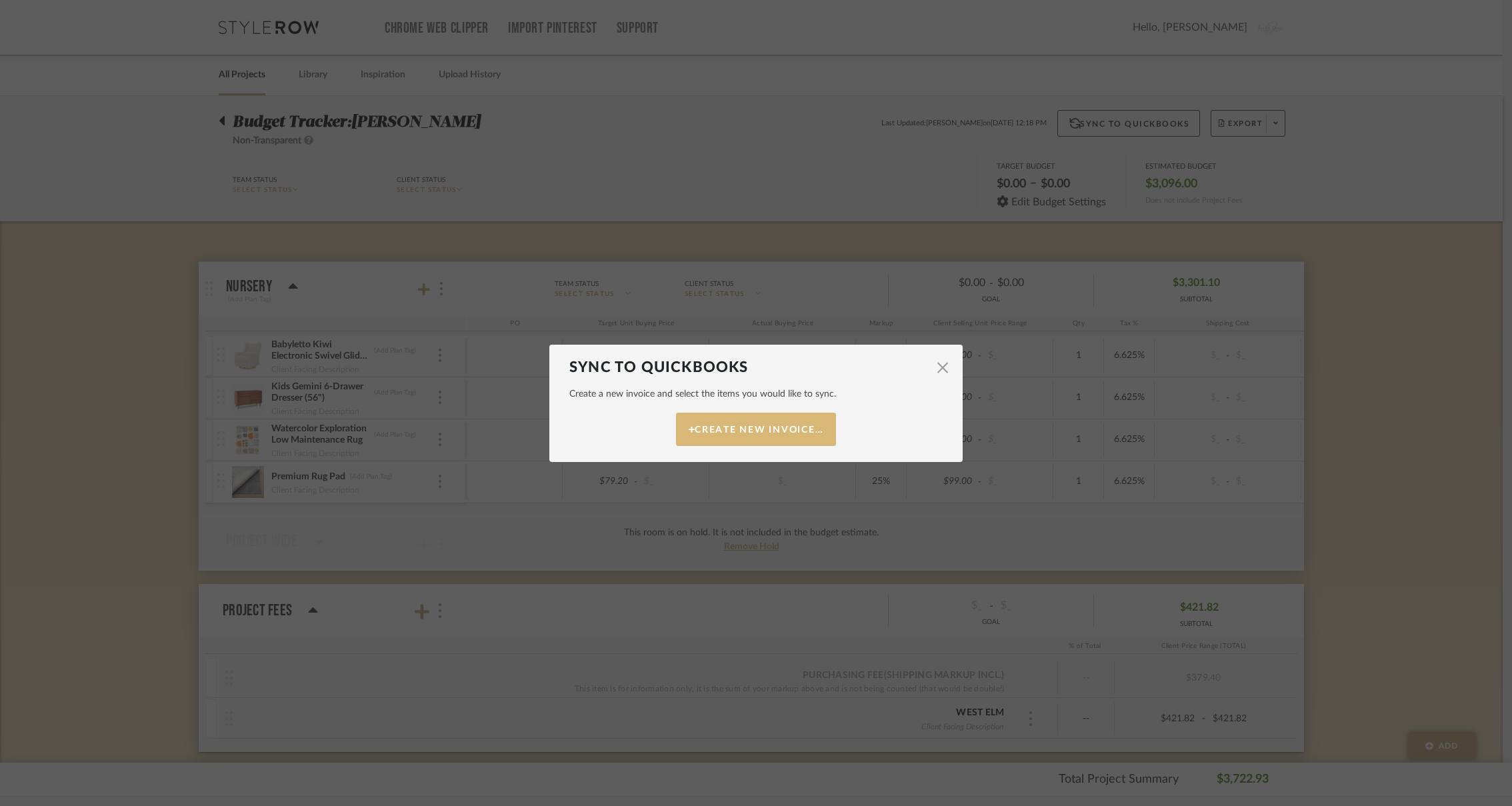
click at [784, 435] on button "Create New Invoice…" at bounding box center [756, 430] width 160 height 34
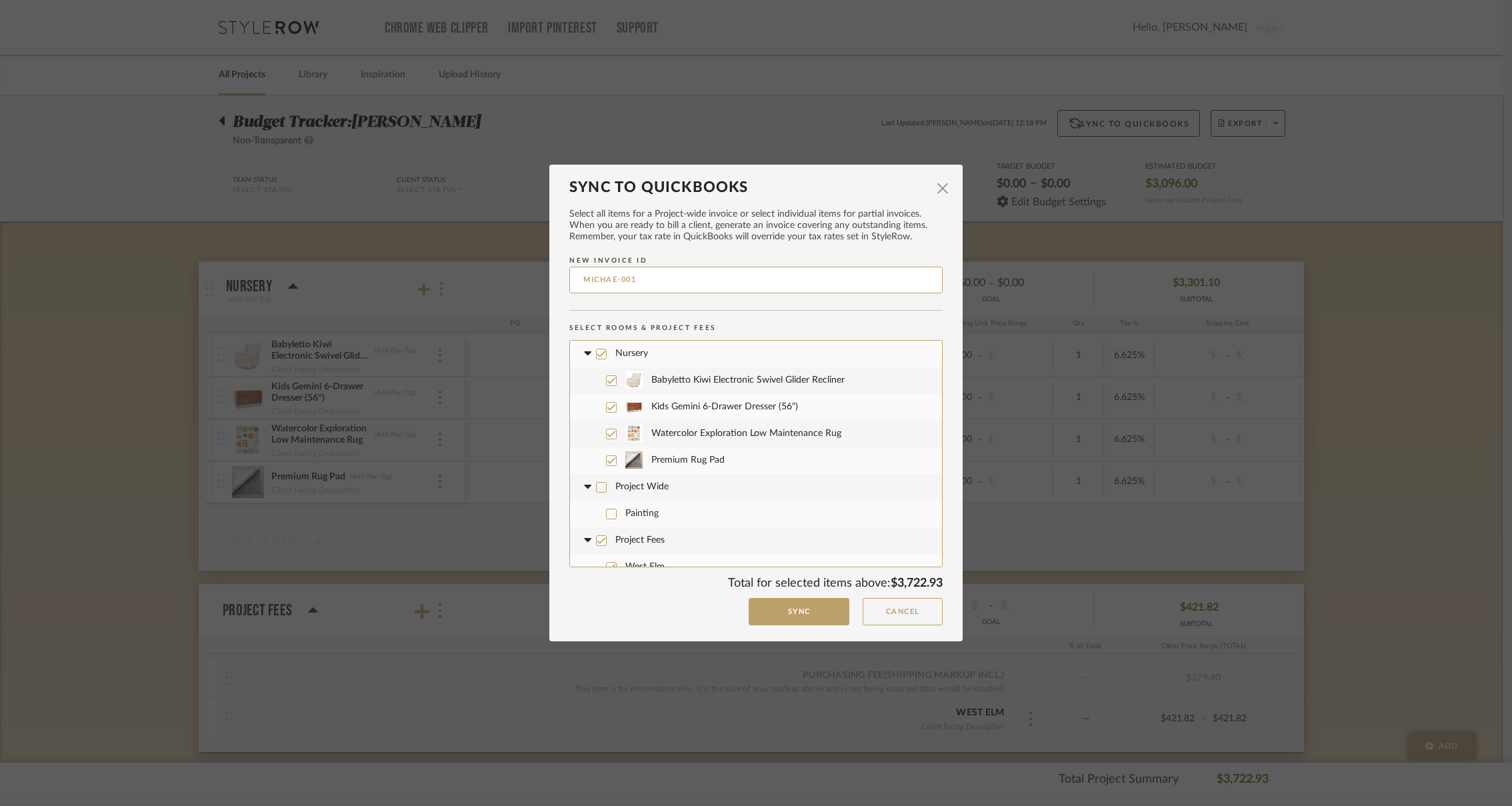
click at [743, 279] on input "MICHAE-001" at bounding box center [756, 280] width 373 height 26
type input "1316"
click at [788, 615] on button "Sync" at bounding box center [799, 612] width 101 height 27
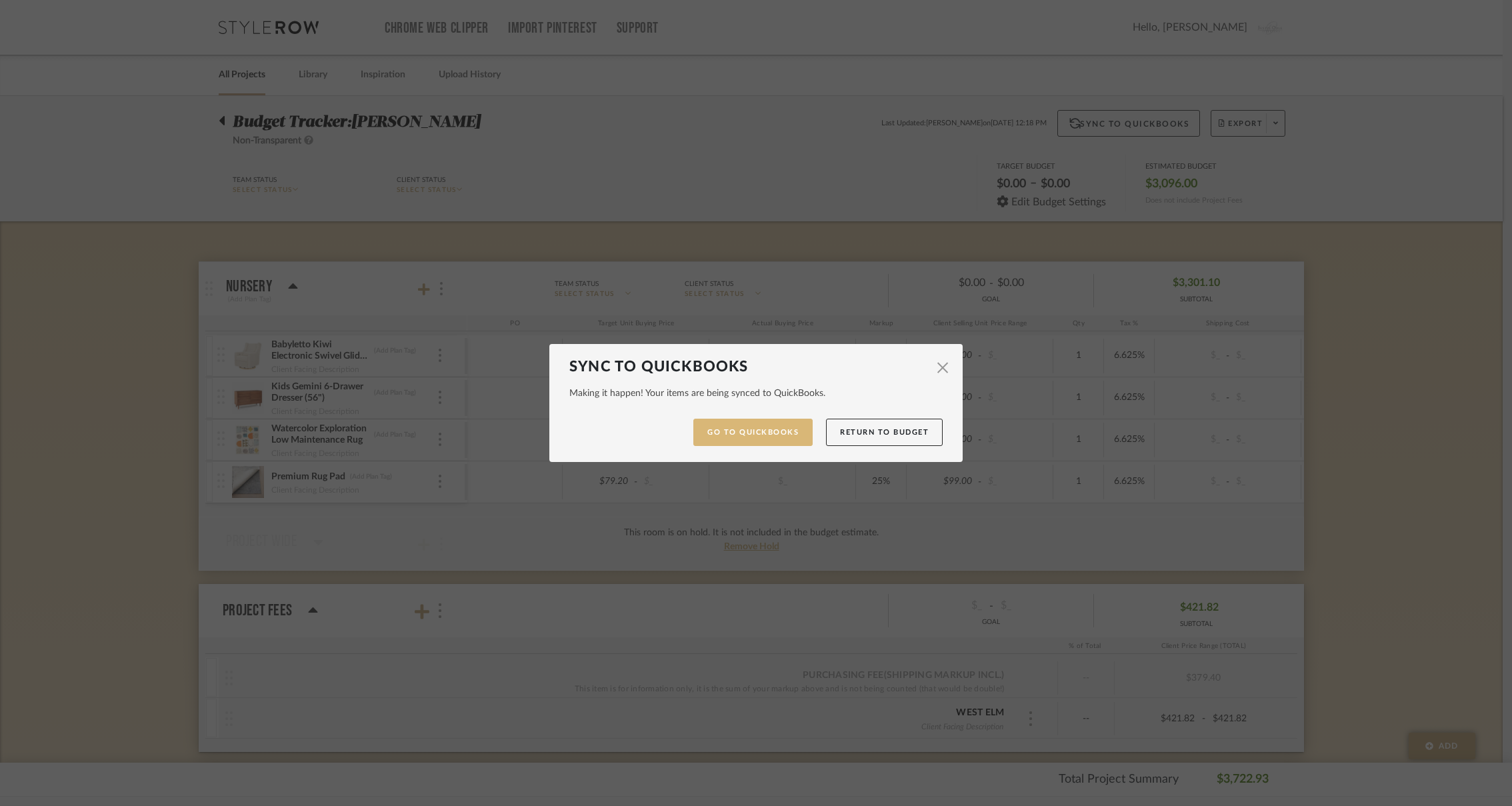
click at [738, 432] on link "Go to QuickBooks" at bounding box center [752, 432] width 119 height 27
